Goal: Task Accomplishment & Management: Manage account settings

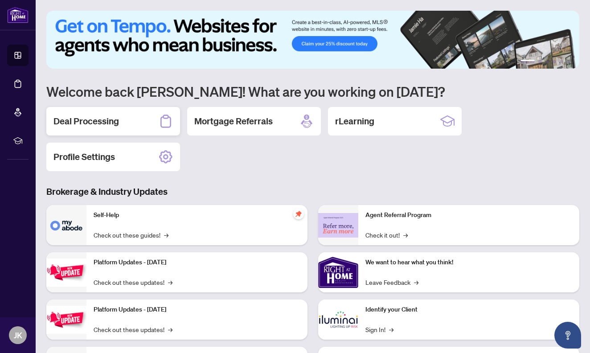
click at [144, 116] on div "Deal Processing" at bounding box center [113, 121] width 134 height 29
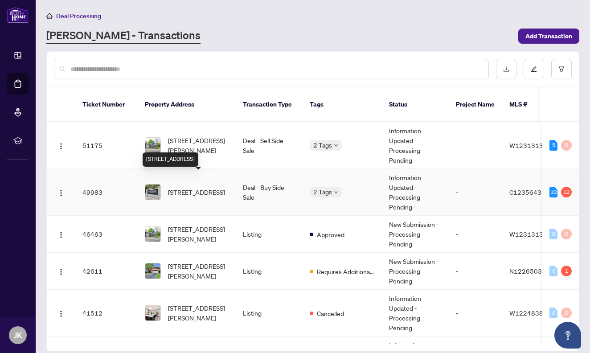
click at [201, 187] on span "[STREET_ADDRESS]" at bounding box center [196, 192] width 57 height 10
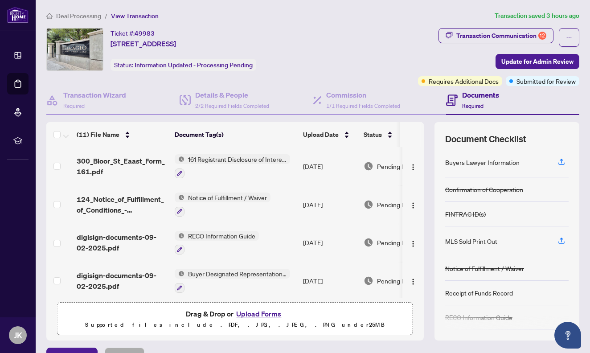
scroll to position [62, 0]
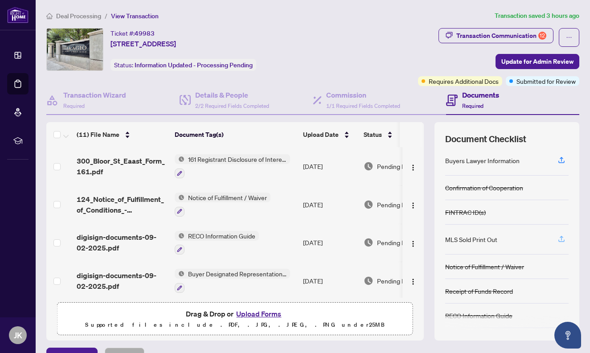
click at [564, 236] on icon "button" at bounding box center [562, 239] width 8 height 8
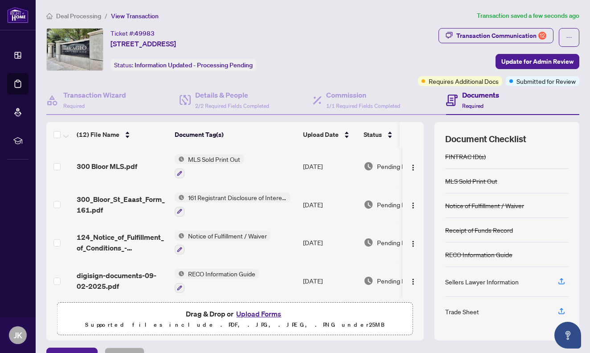
scroll to position [0, 0]
click at [553, 57] on span "Update for Admin Review" at bounding box center [537, 61] width 72 height 14
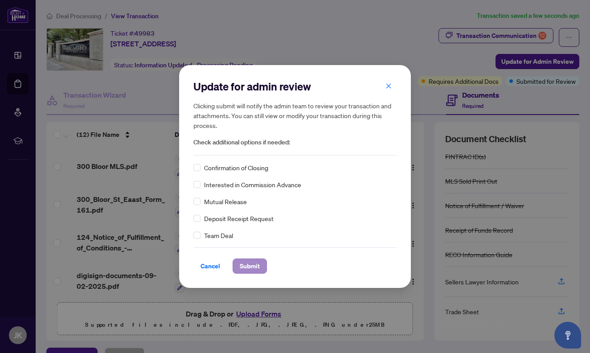
click at [247, 265] on span "Submit" at bounding box center [250, 266] width 20 height 14
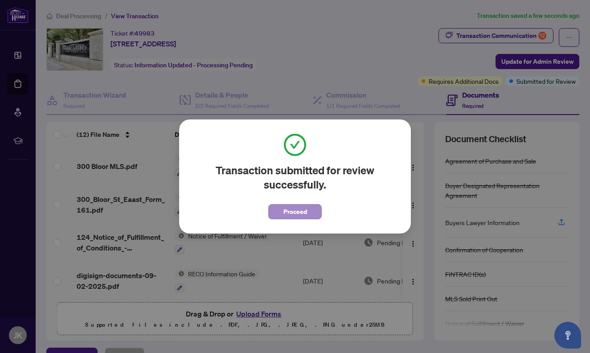
click at [282, 210] on button "Proceed" at bounding box center [294, 211] width 53 height 15
